Goal: Find specific page/section: Find specific page/section

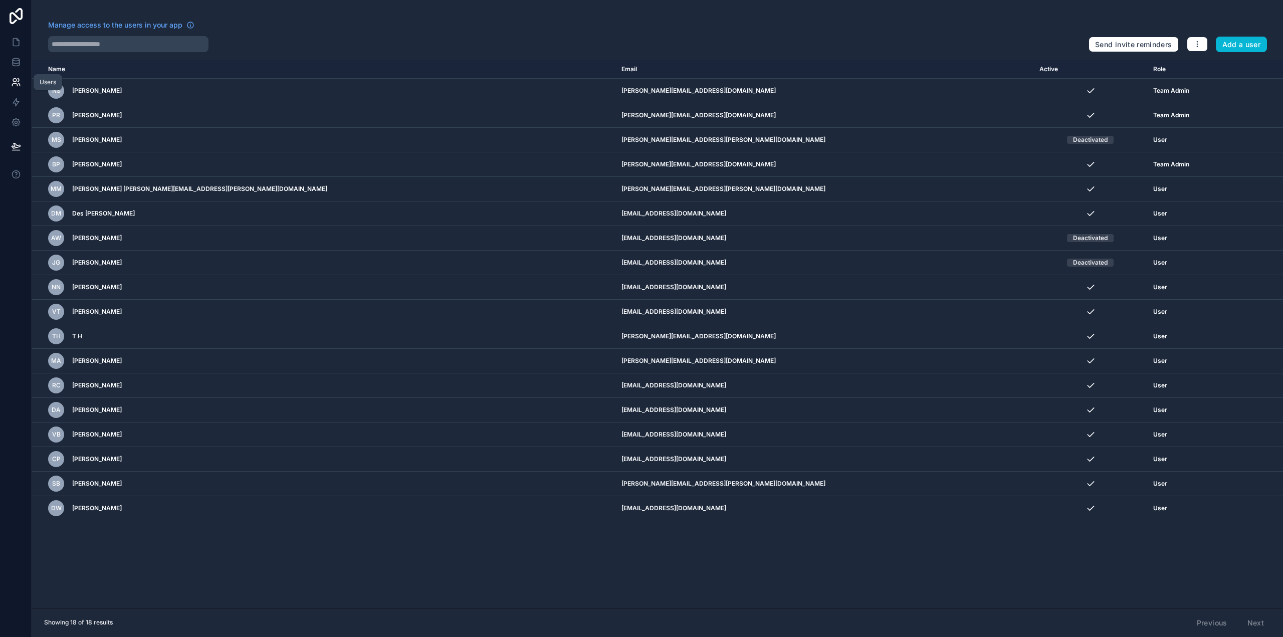
click at [18, 81] on icon at bounding box center [16, 82] width 10 height 10
click at [14, 39] on icon at bounding box center [16, 43] width 6 height 8
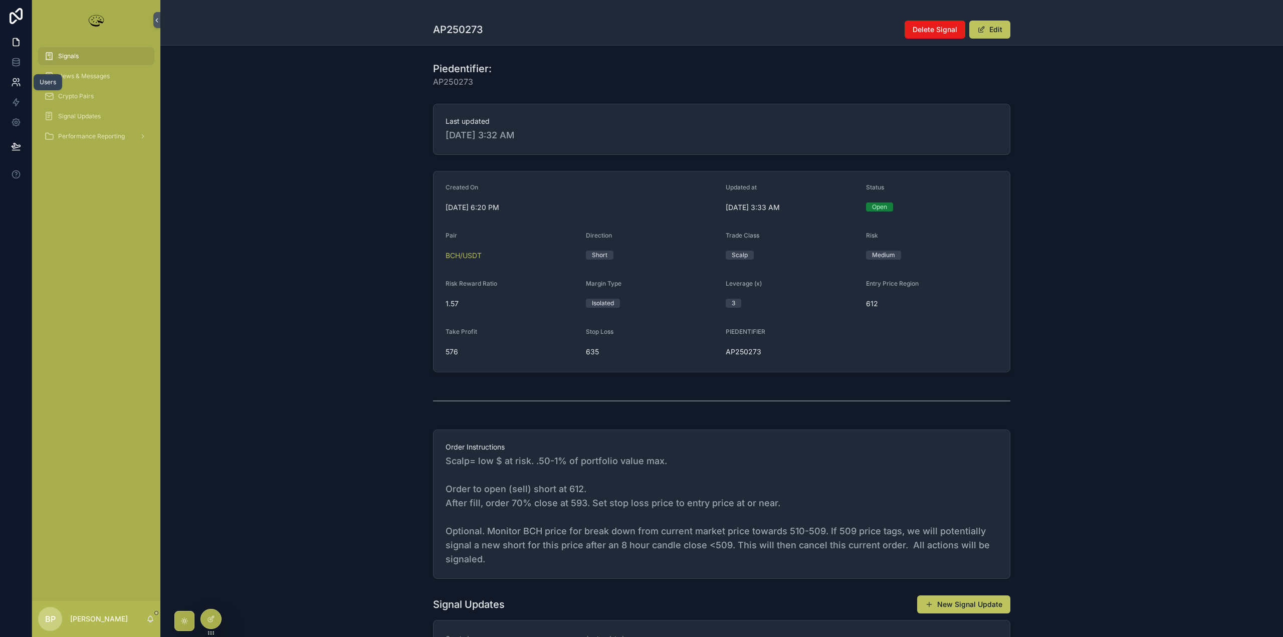
click at [13, 80] on icon at bounding box center [15, 81] width 4 height 4
